Goal: Task Accomplishment & Management: Manage account settings

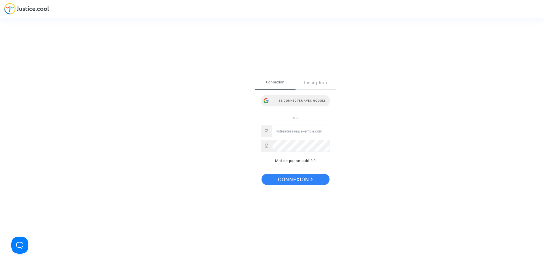
click at [312, 101] on div "Se connecter avec Google" at bounding box center [295, 100] width 69 height 11
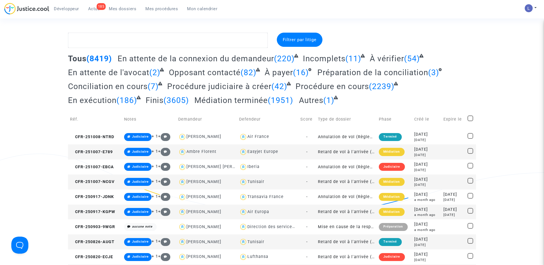
click at [99, 9] on div "185" at bounding box center [101, 6] width 9 height 7
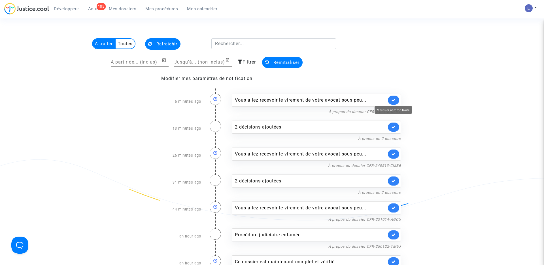
click at [393, 98] on icon at bounding box center [393, 100] width 5 height 4
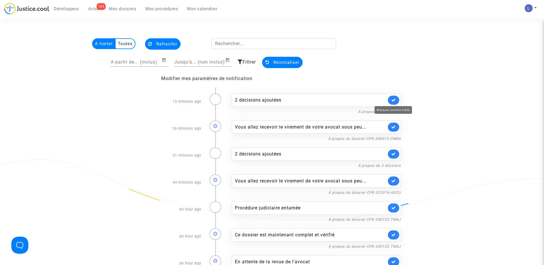
click at [393, 98] on icon at bounding box center [393, 100] width 5 height 4
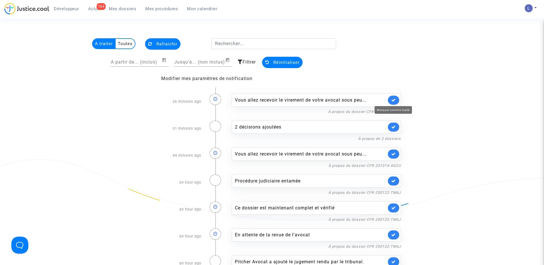
click at [393, 98] on icon at bounding box center [393, 100] width 5 height 4
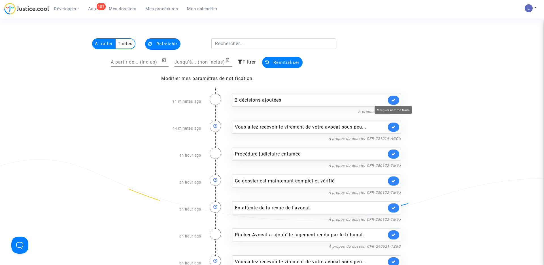
click at [393, 98] on icon at bounding box center [393, 100] width 5 height 4
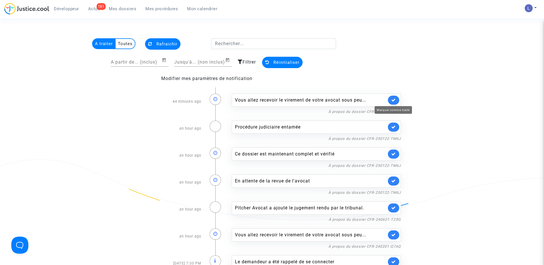
click at [393, 98] on icon at bounding box center [393, 100] width 5 height 4
click at [393, 125] on icon at bounding box center [393, 127] width 5 height 4
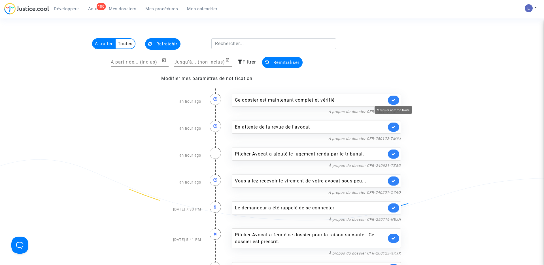
click at [393, 98] on icon at bounding box center [393, 100] width 5 height 4
click at [393, 125] on icon at bounding box center [393, 127] width 5 height 4
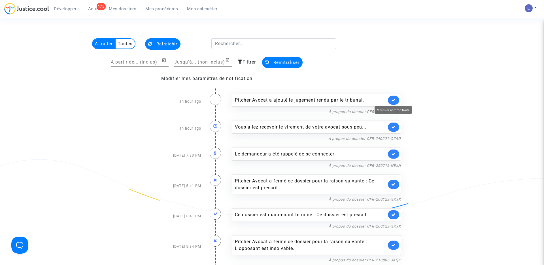
click at [393, 98] on icon at bounding box center [393, 100] width 5 height 4
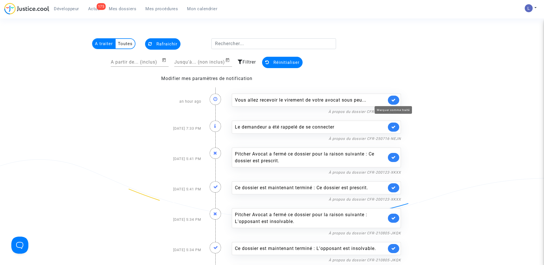
click at [393, 98] on icon at bounding box center [393, 100] width 5 height 4
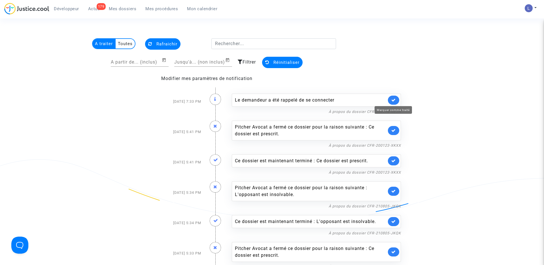
click at [393, 98] on icon at bounding box center [393, 100] width 5 height 4
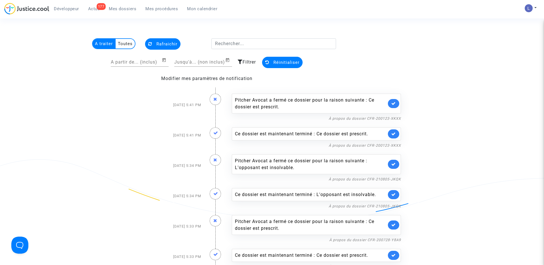
click at [393, 98] on div "Pitcher Avocat a fermé ce dossier pour la raison suivante : Ce dossier est pres…" at bounding box center [316, 103] width 169 height 20
click at [394, 100] on link at bounding box center [393, 103] width 11 height 9
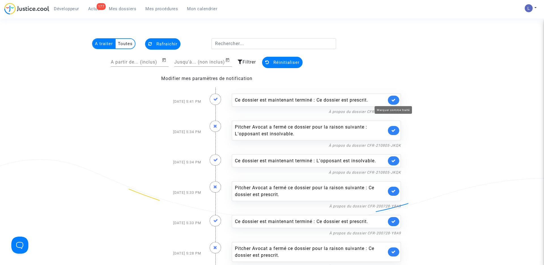
click at [394, 100] on icon at bounding box center [393, 100] width 5 height 4
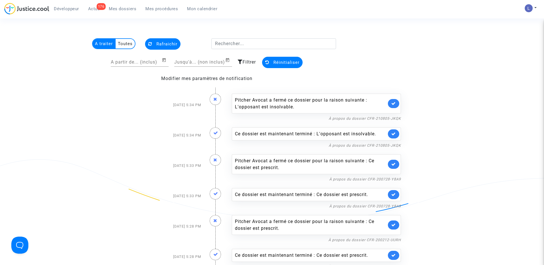
click at [394, 100] on link at bounding box center [393, 103] width 11 height 9
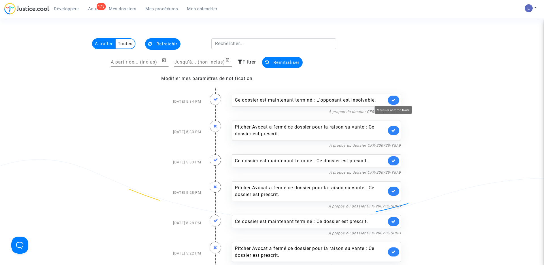
click at [394, 100] on icon at bounding box center [393, 100] width 5 height 4
click at [394, 126] on link at bounding box center [393, 130] width 11 height 9
click at [394, 100] on icon at bounding box center [393, 100] width 5 height 4
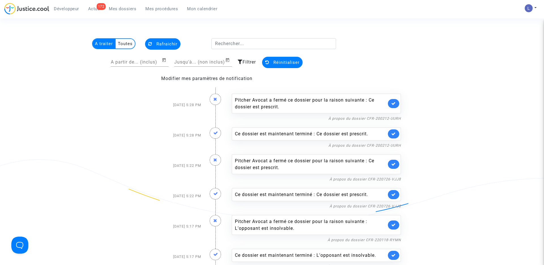
click at [394, 100] on link at bounding box center [393, 103] width 11 height 9
click at [394, 131] on icon at bounding box center [393, 133] width 5 height 4
click at [394, 100] on link at bounding box center [393, 103] width 11 height 9
click at [394, 131] on icon at bounding box center [393, 133] width 5 height 4
click at [394, 100] on link at bounding box center [393, 103] width 11 height 9
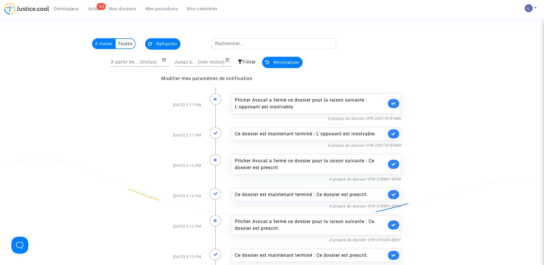
click at [394, 131] on icon at bounding box center [393, 133] width 5 height 4
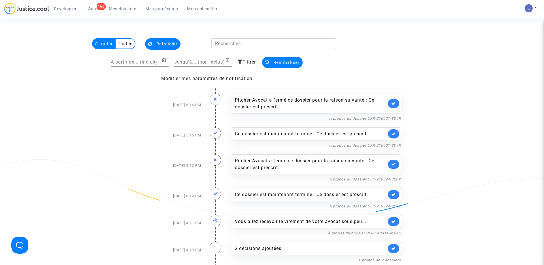
click at [394, 100] on link at bounding box center [393, 103] width 11 height 9
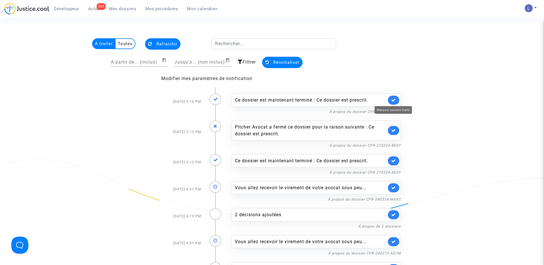
click at [394, 100] on icon at bounding box center [393, 100] width 5 height 4
click at [394, 126] on link at bounding box center [393, 130] width 11 height 9
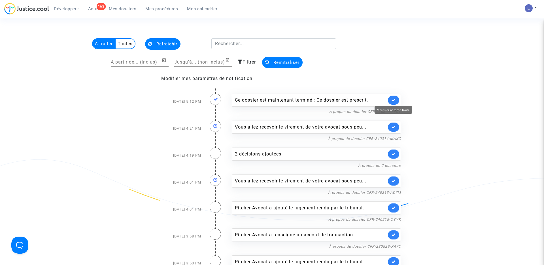
click at [394, 100] on icon at bounding box center [393, 100] width 5 height 4
click at [394, 125] on icon at bounding box center [393, 127] width 5 height 4
click at [394, 100] on icon at bounding box center [393, 100] width 5 height 4
click at [394, 125] on icon at bounding box center [393, 127] width 5 height 4
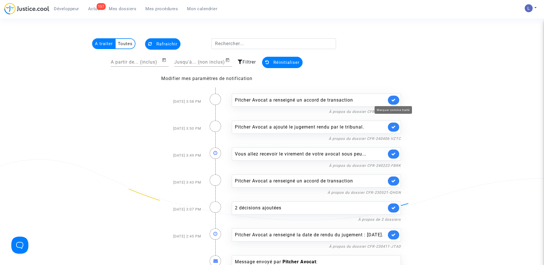
click at [394, 100] on icon at bounding box center [393, 100] width 5 height 4
click at [394, 125] on icon at bounding box center [393, 127] width 5 height 4
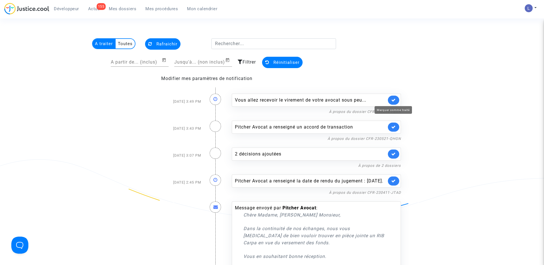
click at [394, 100] on icon at bounding box center [393, 100] width 5 height 4
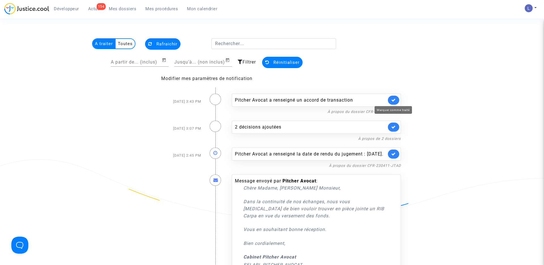
click at [394, 100] on icon at bounding box center [393, 100] width 5 height 4
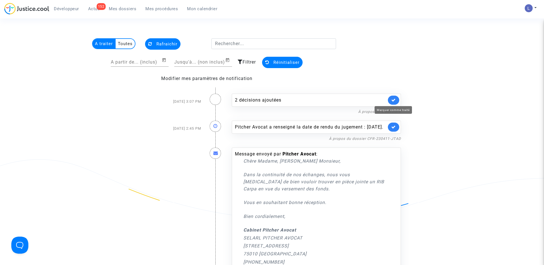
click at [394, 100] on icon at bounding box center [393, 100] width 5 height 4
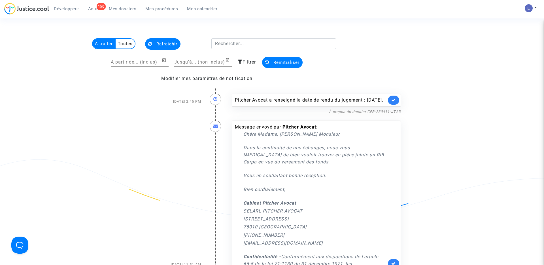
click at [394, 100] on link at bounding box center [393, 99] width 11 height 9
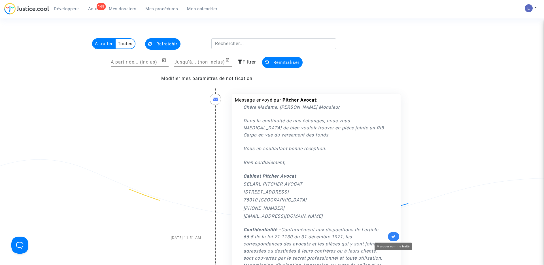
click at [395, 233] on link at bounding box center [393, 236] width 11 height 9
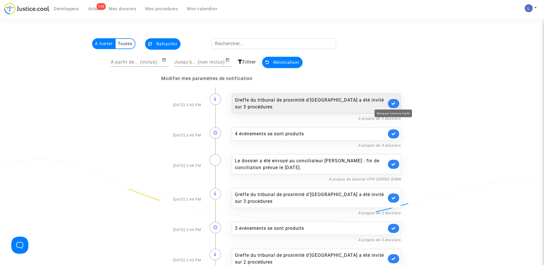
click at [393, 103] on icon at bounding box center [393, 103] width 5 height 4
click at [393, 129] on link at bounding box center [393, 133] width 11 height 9
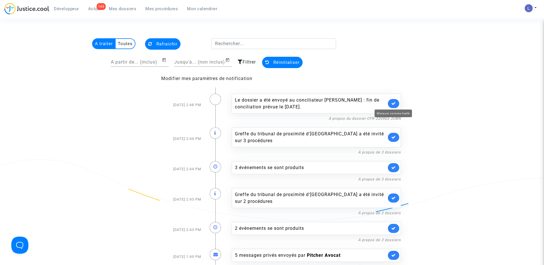
click at [393, 103] on icon at bounding box center [393, 103] width 5 height 4
click at [393, 135] on icon at bounding box center [393, 137] width 5 height 4
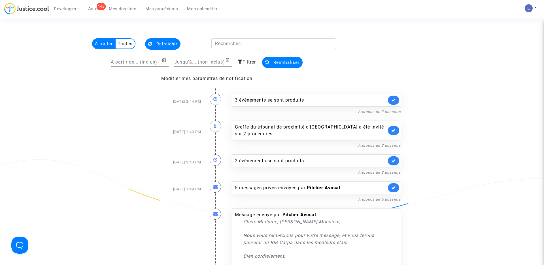
click at [393, 103] on link at bounding box center [393, 99] width 11 height 9
click at [393, 128] on icon at bounding box center [393, 130] width 5 height 4
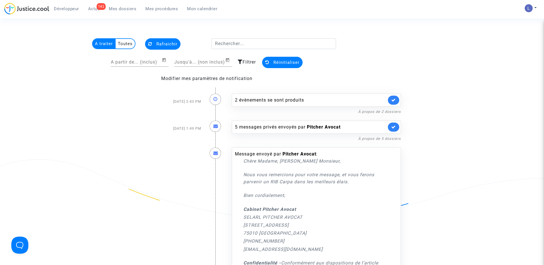
click at [393, 103] on link at bounding box center [393, 99] width 11 height 9
click at [393, 122] on link at bounding box center [393, 126] width 11 height 9
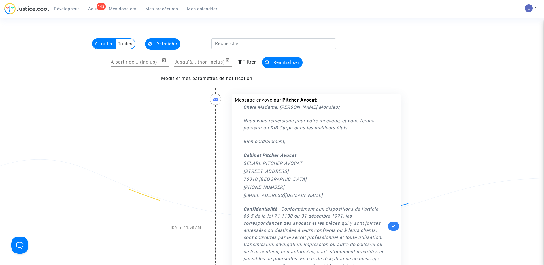
click at [393, 103] on div "Message envoyé par [PERSON_NAME] : Chère Madame, [PERSON_NAME] Monsieur, Nous v…" at bounding box center [316, 225] width 169 height 265
click at [396, 225] on link at bounding box center [393, 225] width 11 height 9
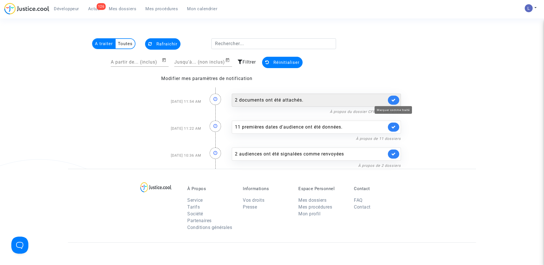
click at [395, 98] on icon at bounding box center [393, 100] width 5 height 4
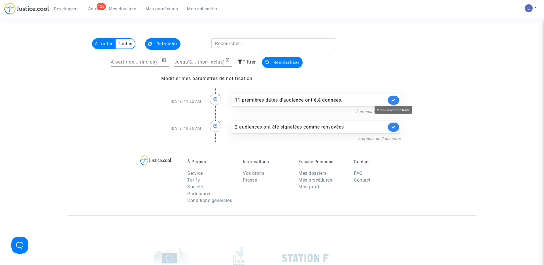
click at [395, 98] on icon at bounding box center [393, 100] width 5 height 4
click at [395, 125] on icon at bounding box center [393, 127] width 5 height 4
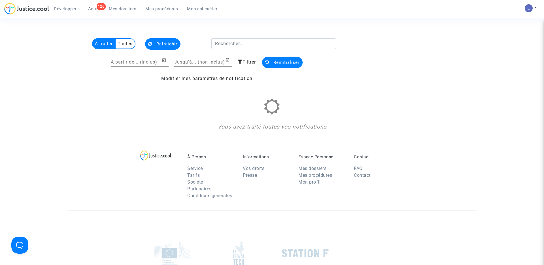
click at [395, 98] on div "Vous avez traité toutes vos notifications" at bounding box center [272, 114] width 258 height 33
click at [160, 43] on span "Rafraichir" at bounding box center [166, 43] width 21 height 5
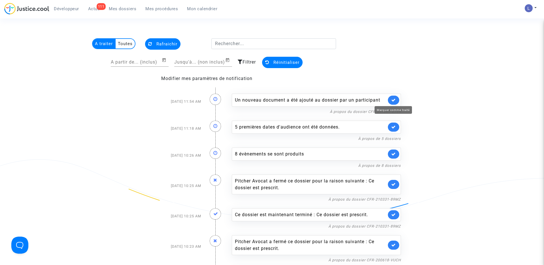
click at [391, 101] on icon at bounding box center [393, 100] width 5 height 4
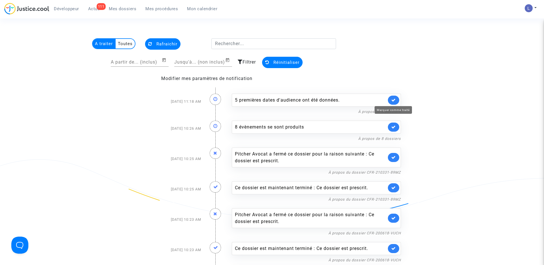
click at [391, 101] on icon at bounding box center [393, 100] width 5 height 4
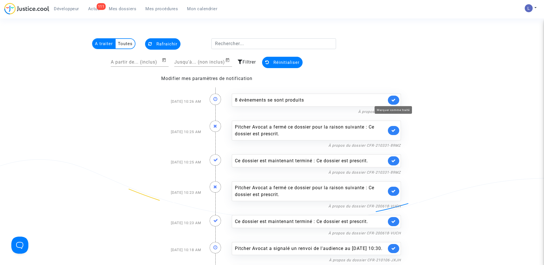
click at [391, 101] on icon at bounding box center [393, 100] width 5 height 4
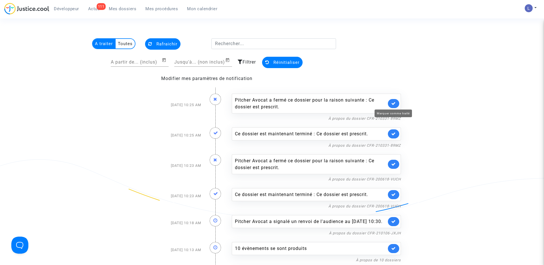
click at [391, 101] on icon at bounding box center [393, 103] width 5 height 4
click at [391, 131] on icon at bounding box center [393, 133] width 5 height 4
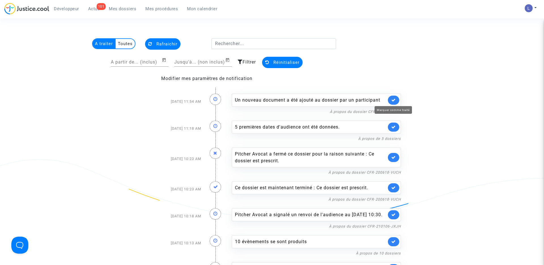
click at [391, 101] on icon at bounding box center [393, 100] width 5 height 4
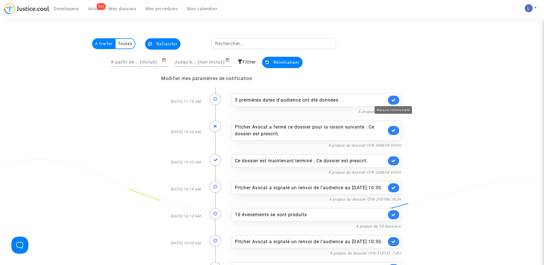
click at [391, 101] on icon at bounding box center [393, 100] width 5 height 4
click at [391, 128] on icon at bounding box center [393, 130] width 5 height 4
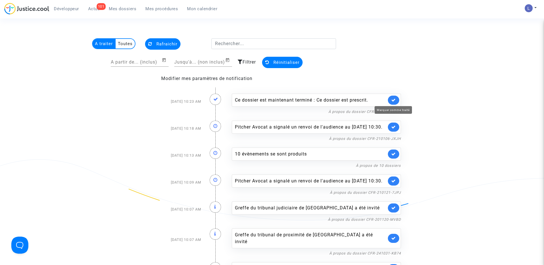
click at [391, 101] on icon at bounding box center [393, 100] width 5 height 4
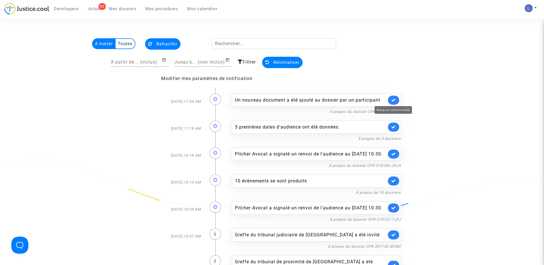
click at [391, 101] on icon at bounding box center [393, 100] width 5 height 4
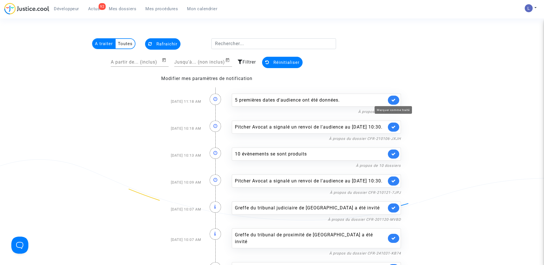
click at [391, 101] on icon at bounding box center [393, 100] width 5 height 4
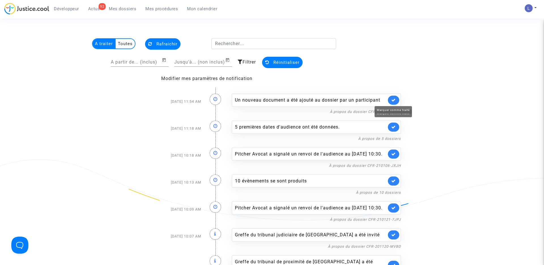
click at [391, 101] on icon at bounding box center [393, 100] width 5 height 4
click at [391, 125] on icon at bounding box center [393, 127] width 5 height 4
click at [391, 101] on icon at bounding box center [393, 100] width 5 height 4
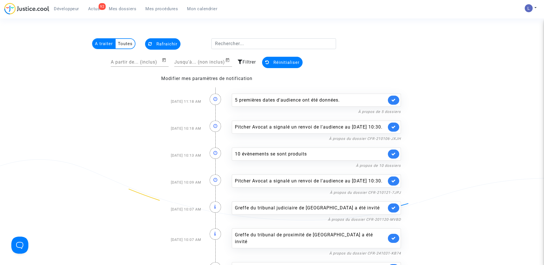
click at [391, 101] on icon at bounding box center [393, 100] width 5 height 4
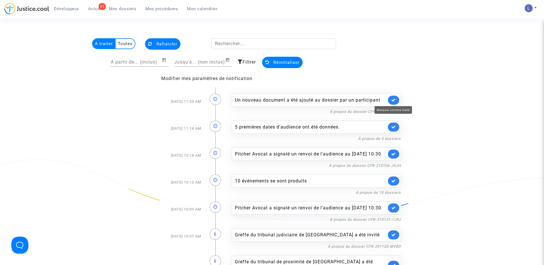
click at [391, 101] on icon at bounding box center [393, 100] width 5 height 4
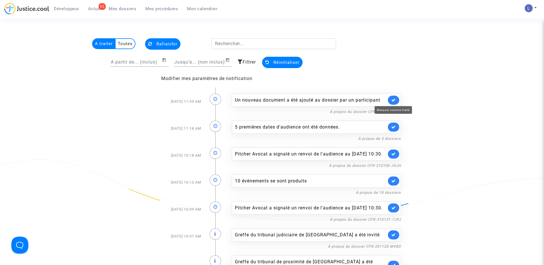
click at [391, 101] on icon at bounding box center [393, 100] width 5 height 4
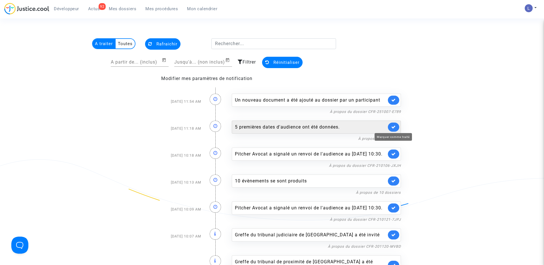
click at [394, 125] on icon at bounding box center [393, 127] width 5 height 4
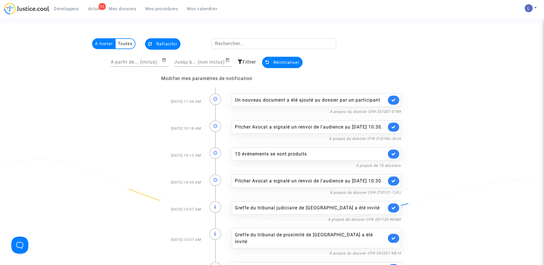
click at [394, 125] on link at bounding box center [393, 126] width 11 height 9
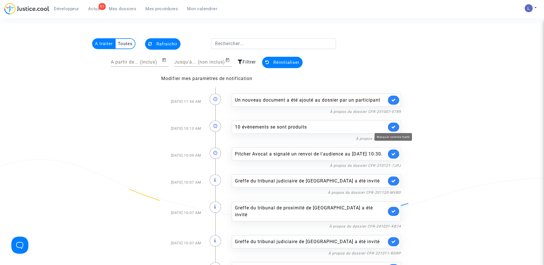
click at [394, 125] on icon at bounding box center [393, 127] width 5 height 4
click at [394, 149] on link at bounding box center [393, 153] width 11 height 9
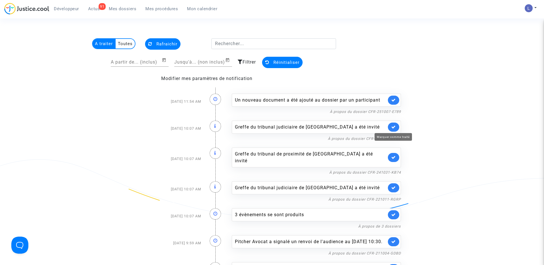
click at [394, 125] on icon at bounding box center [393, 127] width 5 height 4
click at [394, 155] on icon at bounding box center [393, 157] width 5 height 4
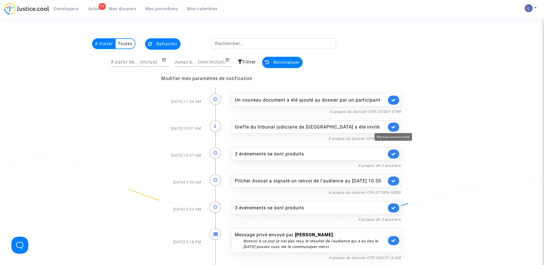
click at [394, 125] on icon at bounding box center [393, 127] width 5 height 4
click at [394, 152] on icon at bounding box center [393, 154] width 5 height 4
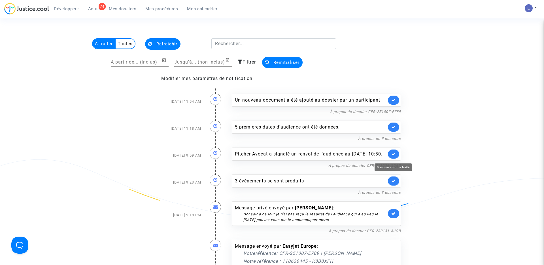
click at [394, 156] on icon at bounding box center [393, 154] width 5 height 4
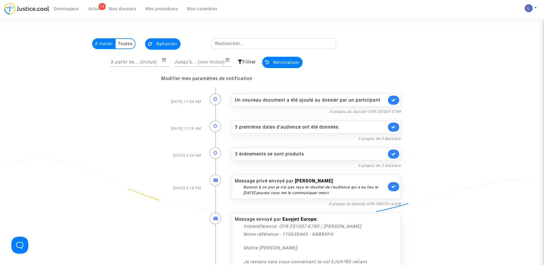
click at [394, 158] on link at bounding box center [393, 153] width 11 height 9
click at [394, 184] on icon at bounding box center [393, 186] width 5 height 4
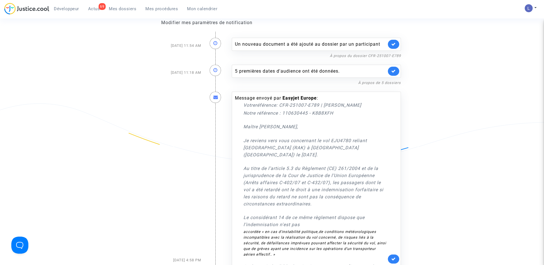
scroll to position [106, 0]
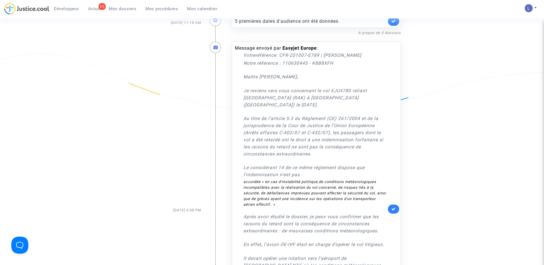
click at [397, 204] on link at bounding box center [393, 208] width 11 height 9
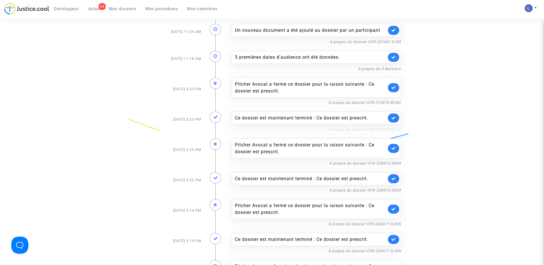
scroll to position [69, 0]
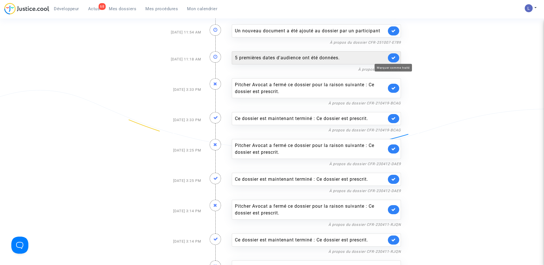
click at [393, 58] on icon at bounding box center [393, 58] width 5 height 4
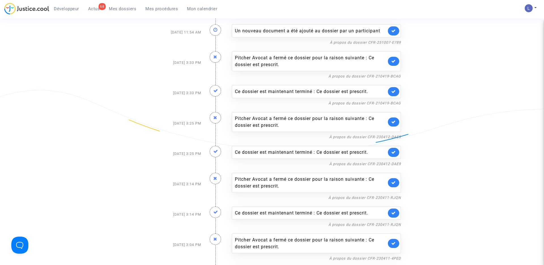
click at [393, 58] on link at bounding box center [393, 61] width 11 height 9
click at [393, 89] on icon at bounding box center [393, 91] width 5 height 4
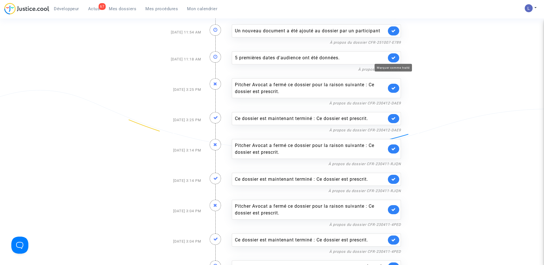
click at [393, 58] on icon at bounding box center [393, 58] width 5 height 4
click at [393, 84] on link at bounding box center [393, 88] width 11 height 9
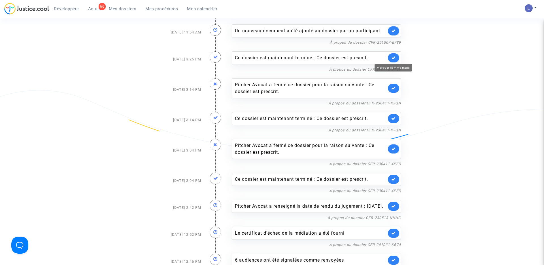
click at [393, 58] on icon at bounding box center [393, 58] width 5 height 4
click at [393, 84] on link at bounding box center [393, 88] width 11 height 9
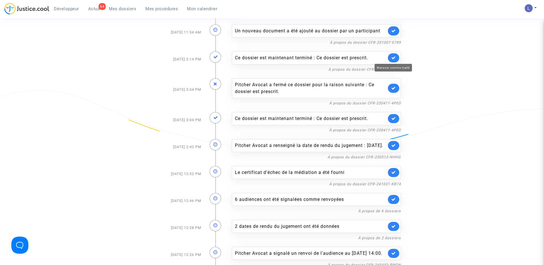
click at [393, 58] on icon at bounding box center [393, 58] width 5 height 4
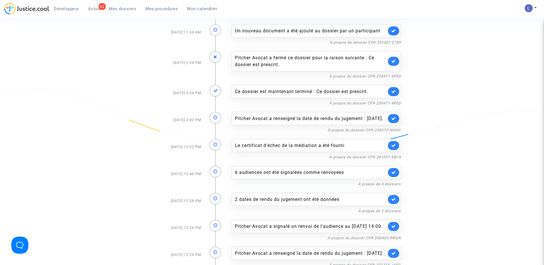
click at [393, 58] on link at bounding box center [393, 61] width 11 height 9
click at [393, 89] on icon at bounding box center [393, 91] width 5 height 4
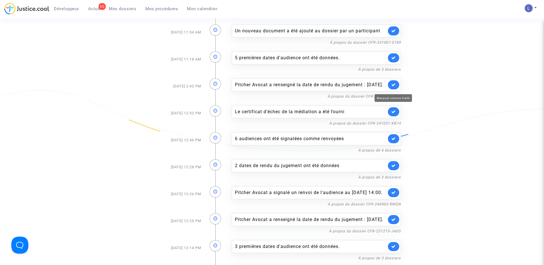
click at [395, 87] on icon at bounding box center [393, 84] width 5 height 4
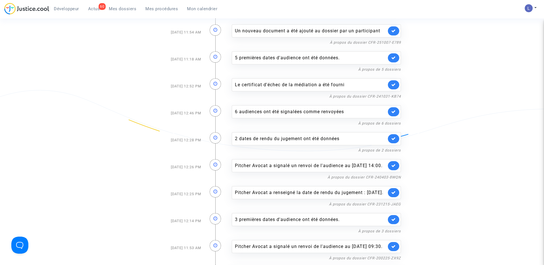
click at [395, 88] on link at bounding box center [393, 84] width 11 height 9
click at [395, 107] on link at bounding box center [393, 111] width 11 height 9
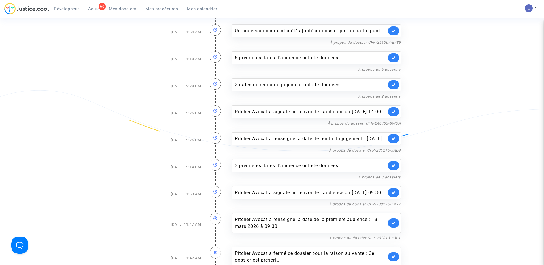
click at [395, 88] on link at bounding box center [393, 84] width 11 height 9
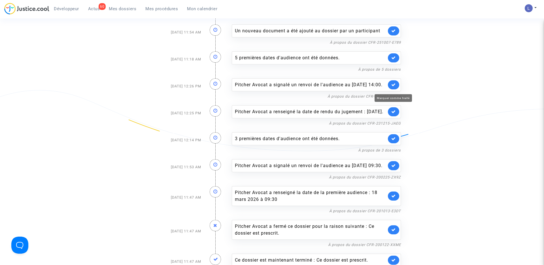
click at [395, 87] on icon at bounding box center [393, 84] width 5 height 4
click at [395, 109] on icon at bounding box center [393, 111] width 5 height 4
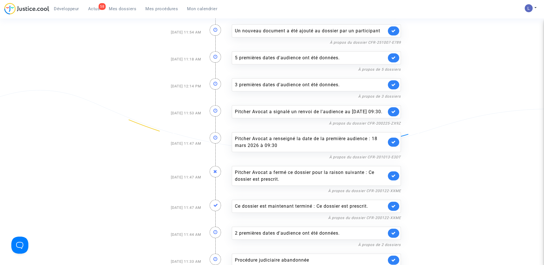
click at [395, 88] on link at bounding box center [393, 84] width 11 height 9
click at [395, 109] on icon at bounding box center [393, 111] width 5 height 4
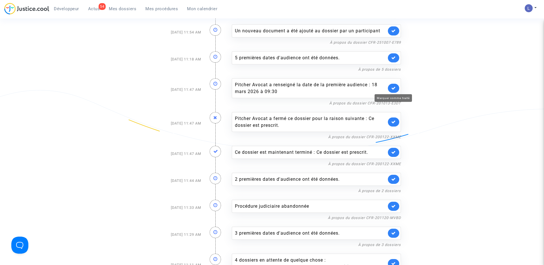
click at [395, 88] on icon at bounding box center [393, 88] width 5 height 4
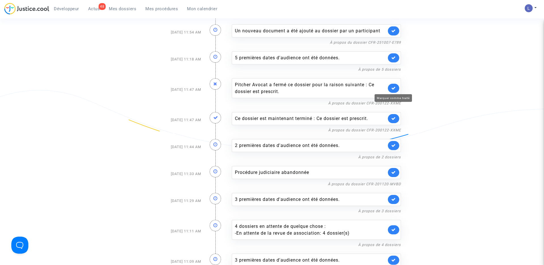
click at [395, 88] on icon at bounding box center [393, 88] width 5 height 4
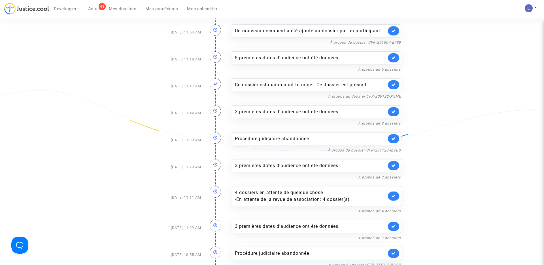
click at [395, 88] on link at bounding box center [393, 84] width 11 height 9
click at [395, 107] on link at bounding box center [393, 111] width 11 height 9
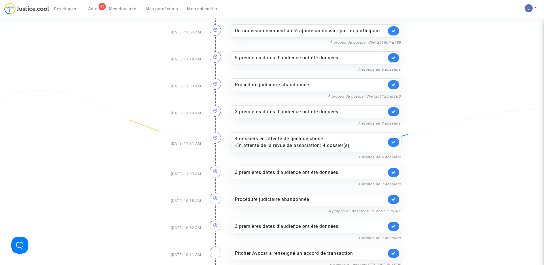
click at [395, 88] on link at bounding box center [393, 84] width 11 height 9
click at [395, 107] on link at bounding box center [393, 111] width 11 height 9
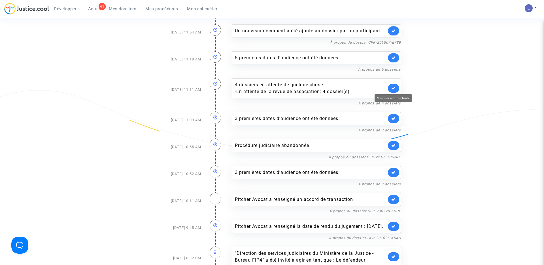
click at [395, 88] on icon at bounding box center [393, 88] width 5 height 4
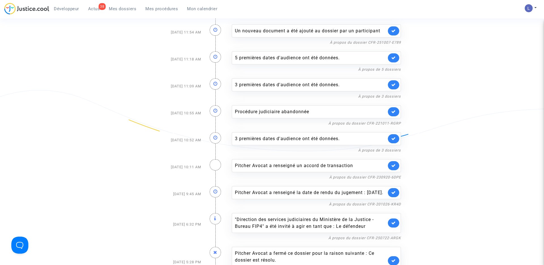
click at [395, 88] on link at bounding box center [393, 84] width 11 height 9
click at [395, 107] on link at bounding box center [393, 111] width 11 height 9
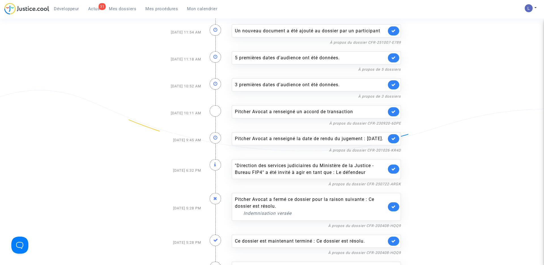
click at [395, 88] on link at bounding box center [393, 84] width 11 height 9
click at [395, 107] on link at bounding box center [393, 111] width 11 height 9
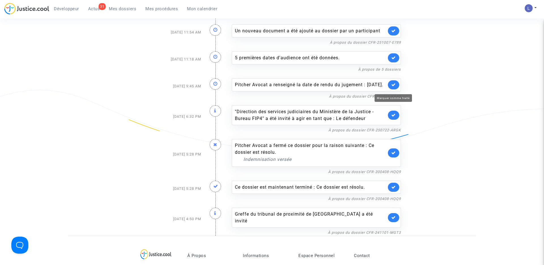
click at [395, 87] on icon at bounding box center [393, 84] width 5 height 4
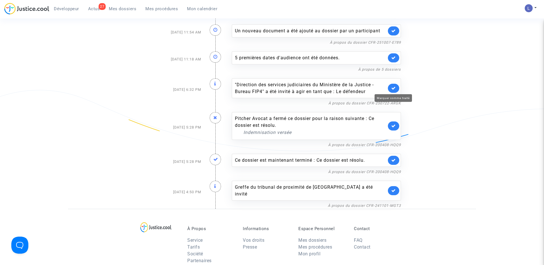
click at [395, 88] on icon at bounding box center [393, 88] width 5 height 4
click at [395, 121] on link at bounding box center [393, 125] width 11 height 9
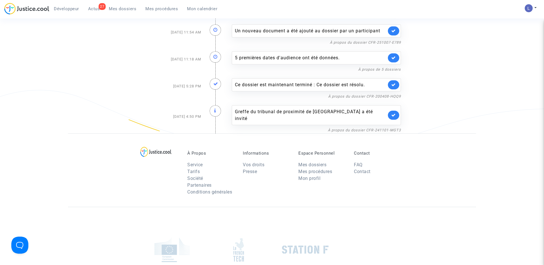
click at [395, 88] on link at bounding box center [393, 84] width 11 height 9
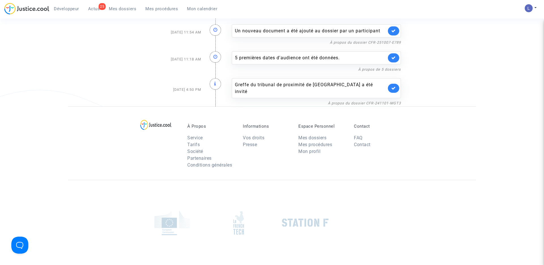
click at [395, 88] on link at bounding box center [393, 88] width 11 height 9
click at [395, 106] on div "À Propos Service Tarifs Société Partenaires Conditions générales Informations V…" at bounding box center [272, 142] width 408 height 73
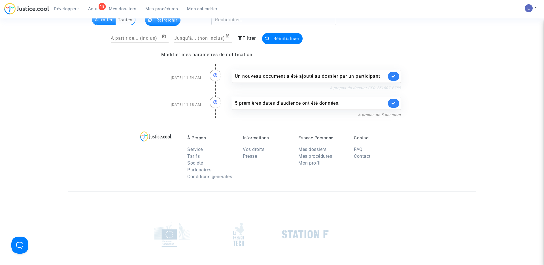
scroll to position [16, 0]
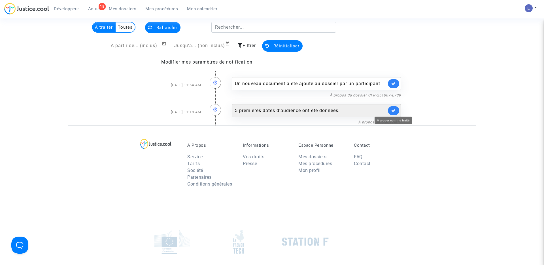
click at [395, 111] on icon at bounding box center [393, 110] width 5 height 4
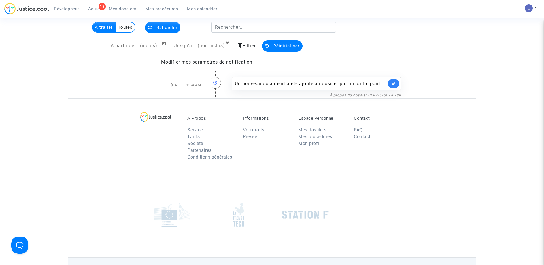
click at [396, 85] on link at bounding box center [393, 83] width 11 height 9
click at [169, 27] on span "Rafraichir" at bounding box center [166, 27] width 21 height 5
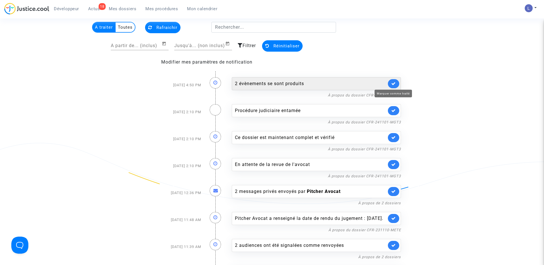
click at [394, 83] on icon at bounding box center [393, 83] width 5 height 4
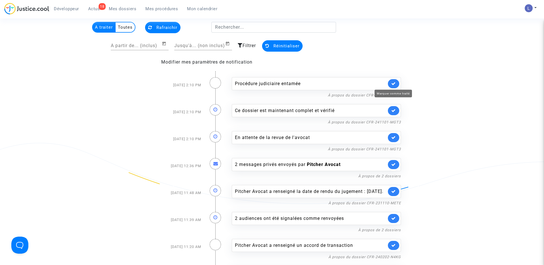
click at [394, 83] on icon at bounding box center [393, 83] width 5 height 4
click at [394, 108] on icon at bounding box center [393, 110] width 5 height 4
click at [394, 83] on icon at bounding box center [393, 83] width 5 height 4
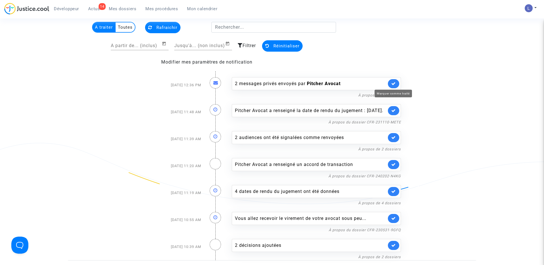
click at [394, 83] on icon at bounding box center [393, 83] width 5 height 4
click at [394, 106] on link at bounding box center [393, 110] width 11 height 9
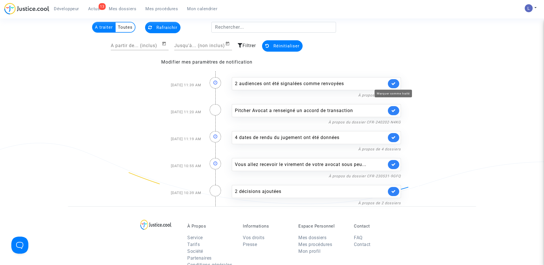
click at [394, 83] on icon at bounding box center [393, 83] width 5 height 4
click at [394, 108] on icon at bounding box center [393, 110] width 5 height 4
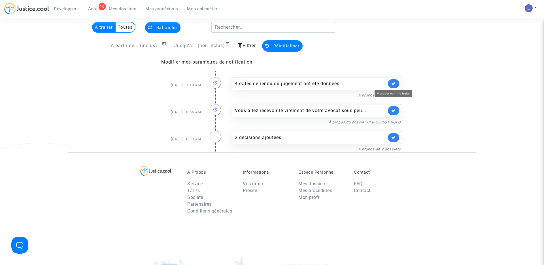
click at [394, 83] on icon at bounding box center [393, 83] width 5 height 4
click at [394, 108] on icon at bounding box center [393, 110] width 5 height 4
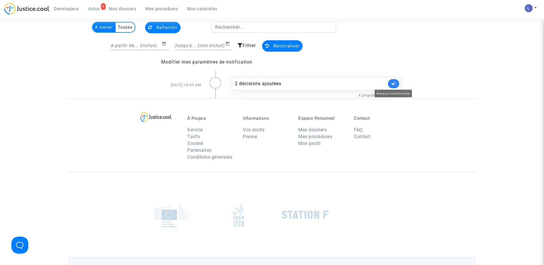
click at [394, 83] on icon at bounding box center [393, 83] width 5 height 4
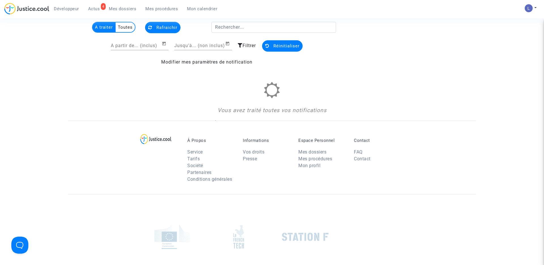
click at [394, 83] on div "Vous avez traité toutes vos notifications" at bounding box center [272, 98] width 258 height 33
click at [168, 27] on span "Rafraichir" at bounding box center [166, 27] width 21 height 5
click at [289, 46] on span "Réinitialiser" at bounding box center [286, 45] width 26 height 5
click at [120, 9] on span "Mes dossiers" at bounding box center [122, 8] width 27 height 5
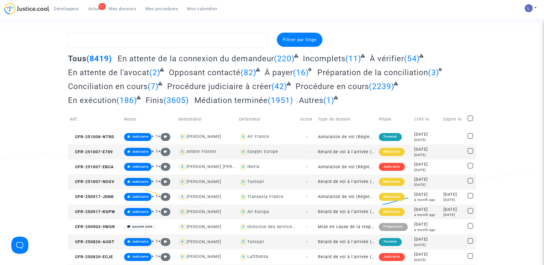
click at [92, 6] on span "Actus" at bounding box center [94, 8] width 12 height 5
